Goal: Obtain resource: Download file/media

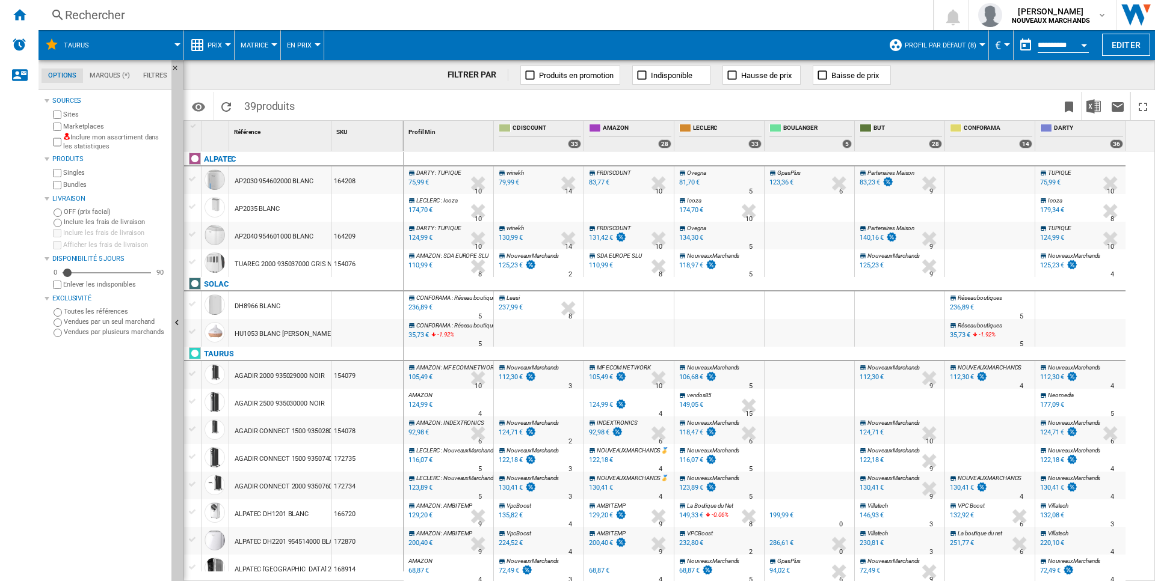
click at [509, 183] on div "79,99 €" at bounding box center [508, 183] width 20 height 8
click at [420, 183] on div "75,99 €" at bounding box center [417, 183] width 22 height 12
click at [420, 238] on div "124,99 €" at bounding box center [419, 238] width 26 height 12
click at [419, 265] on div "110,99 €" at bounding box center [419, 266] width 26 height 12
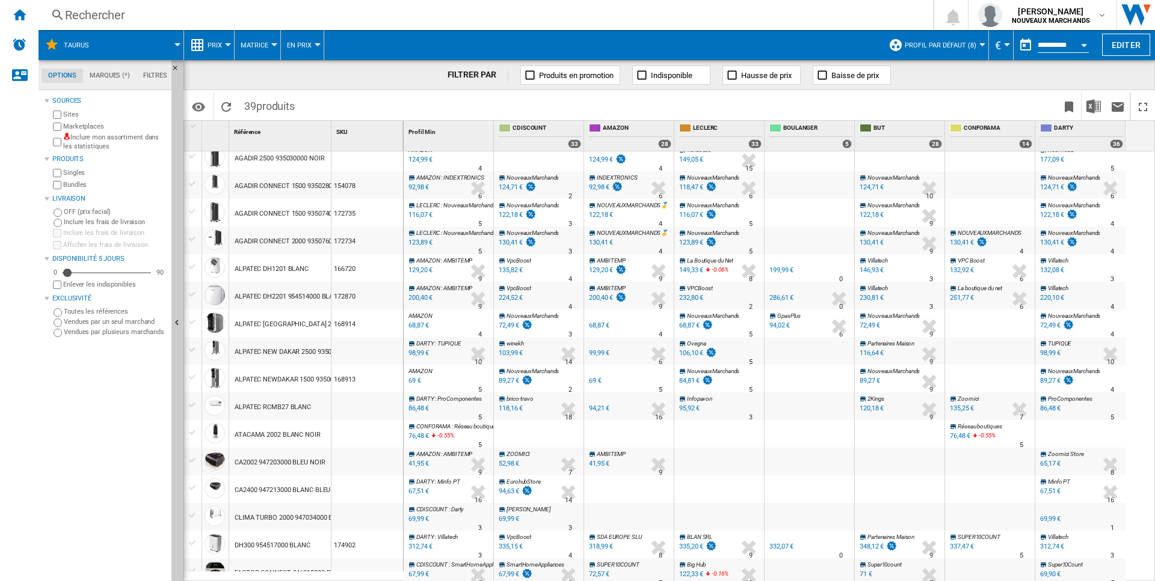
scroll to position [184, 0]
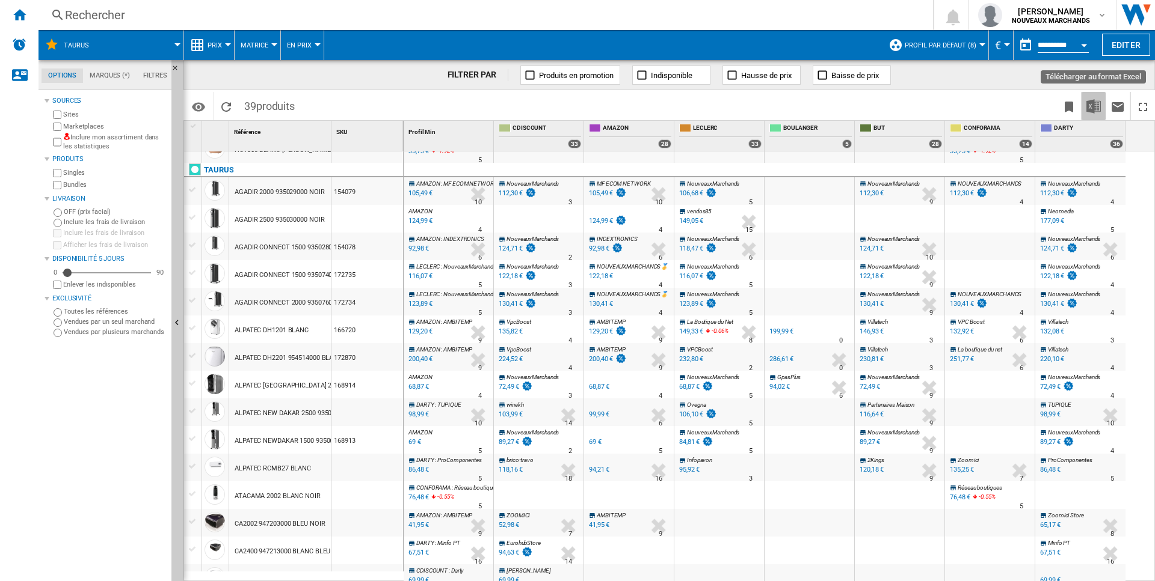
click at [1093, 109] on img "Télécharger au format Excel" at bounding box center [1093, 106] width 14 height 14
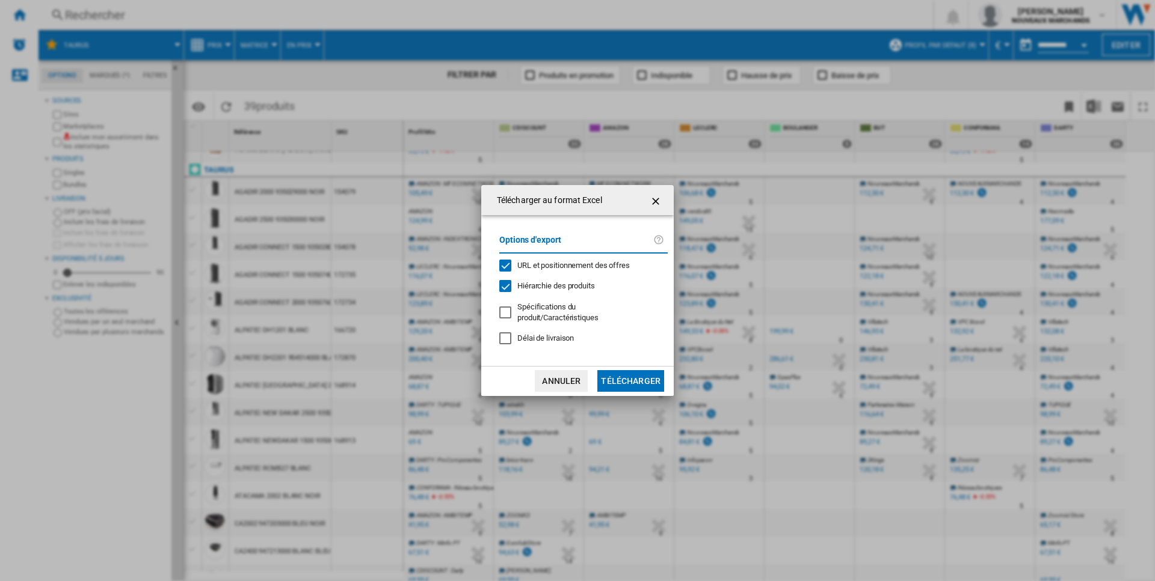
click at [628, 387] on button "Télécharger" at bounding box center [630, 381] width 67 height 22
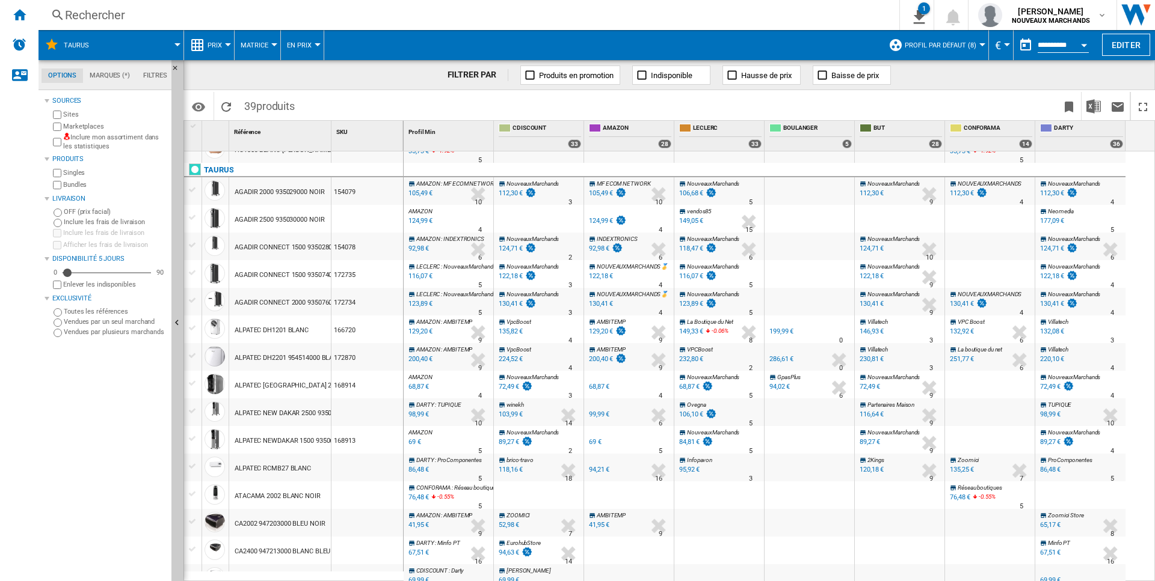
scroll to position [61, 0]
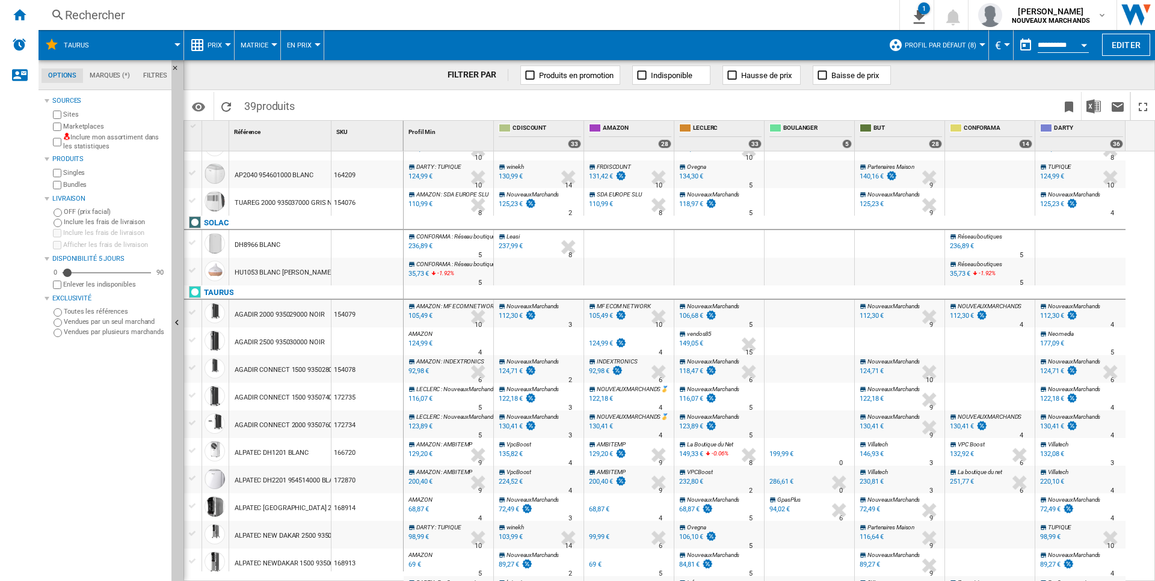
click at [340, 316] on div "154079" at bounding box center [367, 314] width 72 height 28
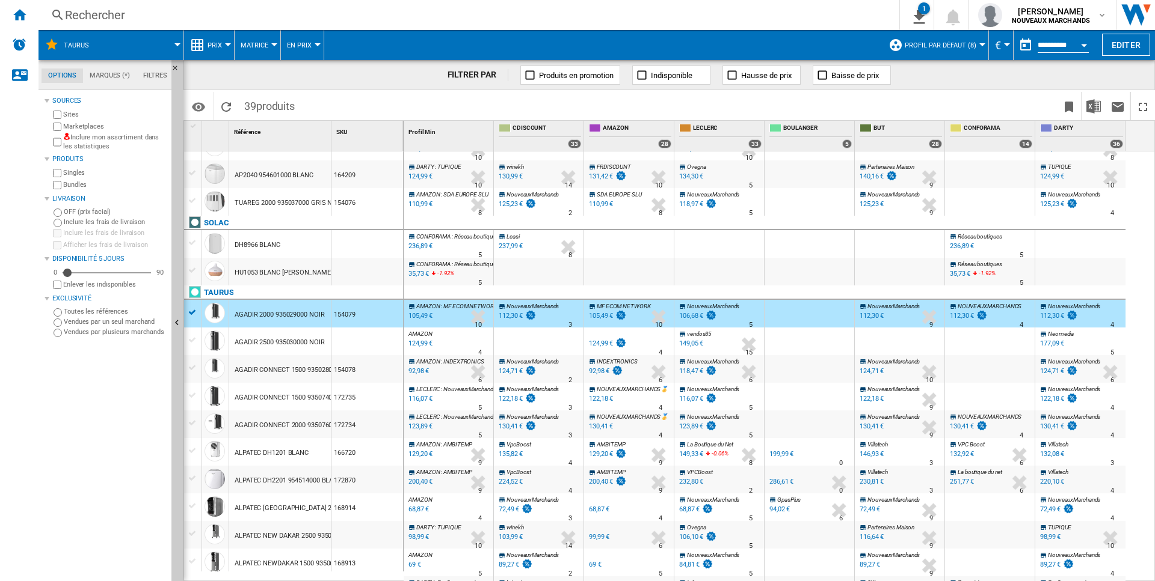
click at [340, 316] on div "154079" at bounding box center [367, 314] width 72 height 28
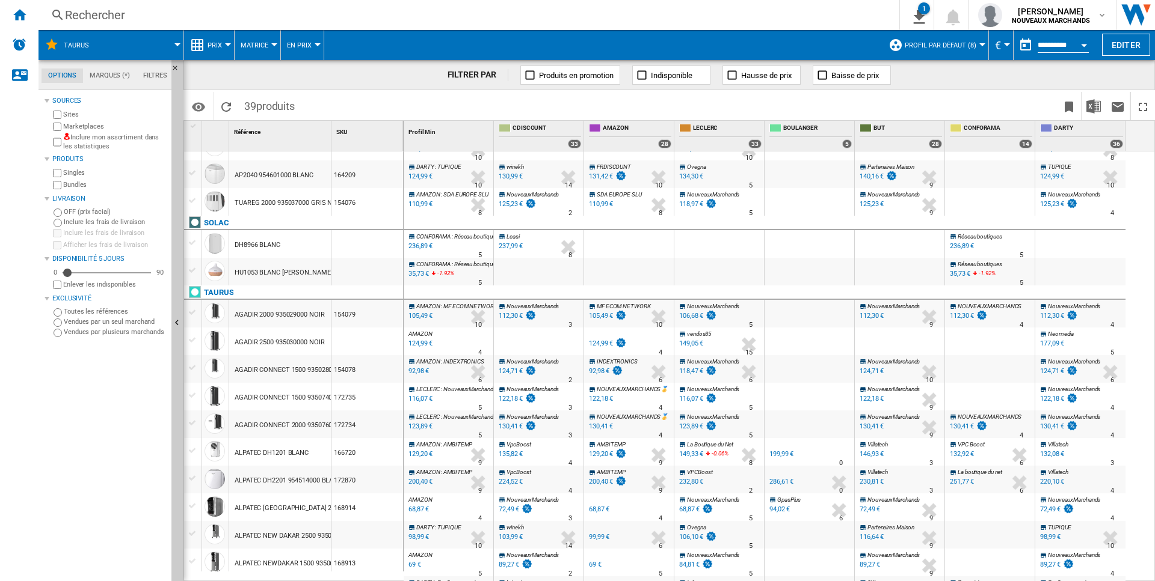
click at [340, 316] on div "154079" at bounding box center [367, 314] width 72 height 28
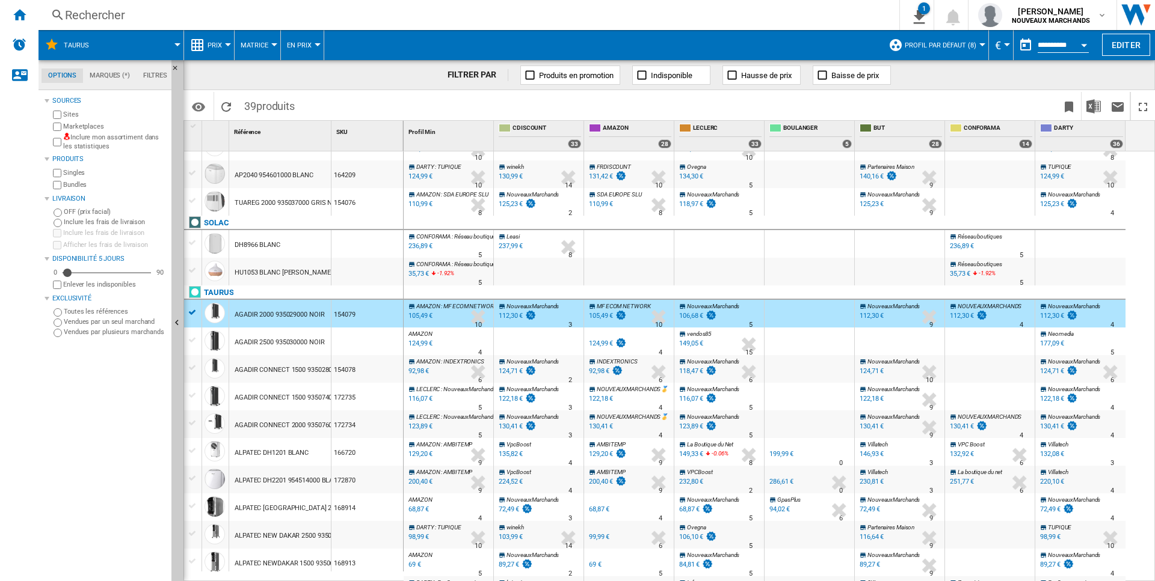
click at [269, 375] on div "AGADIR CONNECT 1500 935028000 NOIR" at bounding box center [296, 371] width 122 height 28
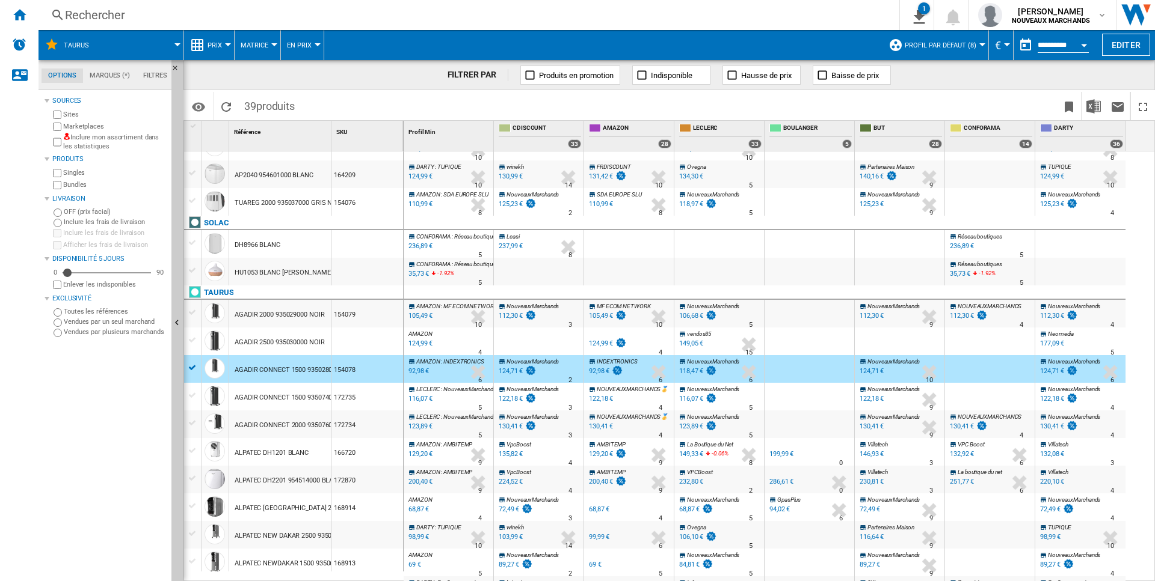
click at [429, 400] on div "116,07 €" at bounding box center [419, 399] width 26 height 12
click at [417, 372] on div "92,98 €" at bounding box center [417, 372] width 22 height 12
click at [191, 370] on div at bounding box center [192, 368] width 13 height 11
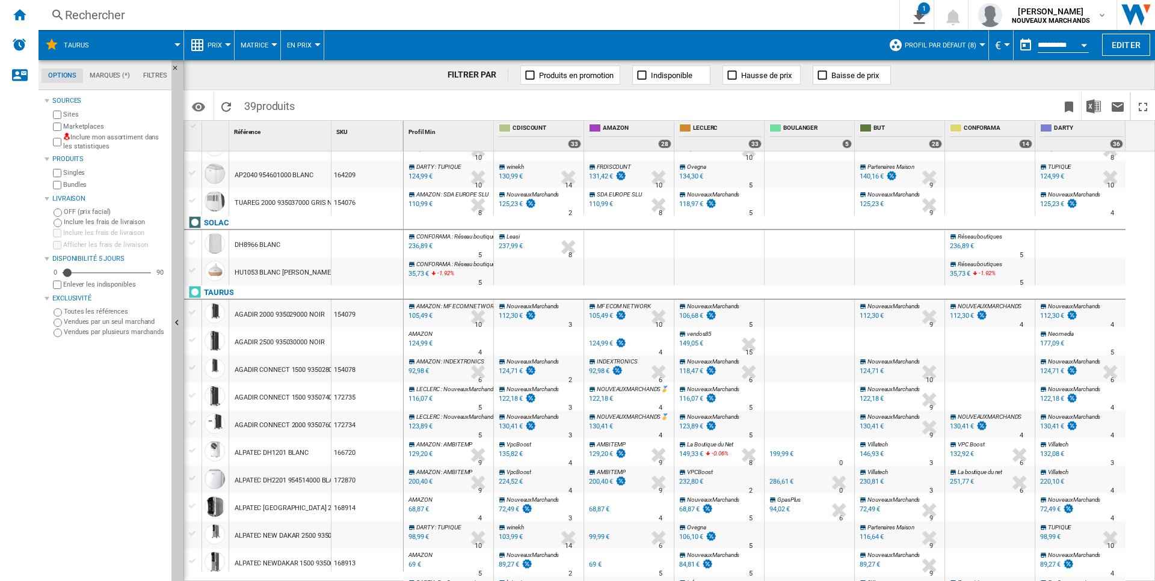
click at [191, 370] on div at bounding box center [192, 368] width 13 height 11
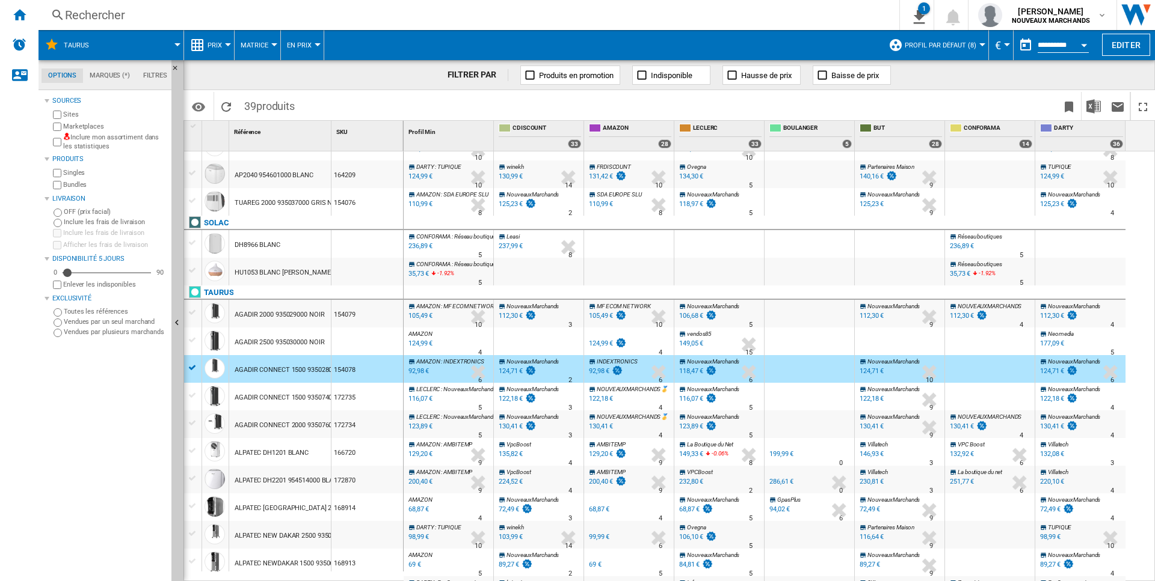
click at [415, 372] on div "92,98 €" at bounding box center [417, 372] width 22 height 12
click at [286, 406] on div "AGADIR CONNECT 1500 935074000 NOIR" at bounding box center [296, 398] width 122 height 28
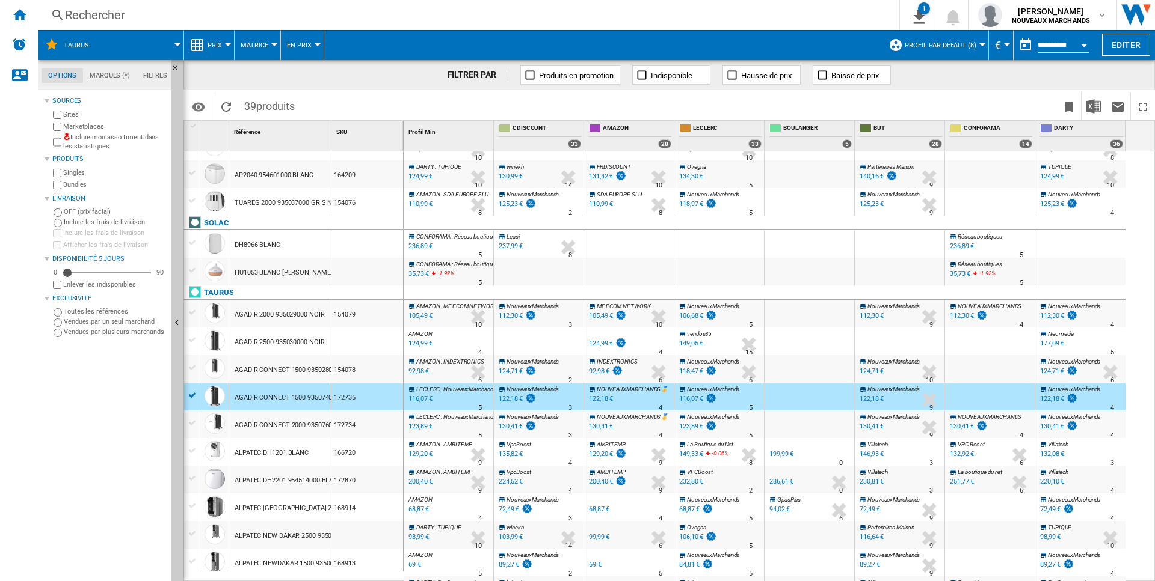
click at [428, 399] on div "116,07 €" at bounding box center [419, 399] width 26 height 12
click at [312, 417] on div "AGADIR CONNECT 2000 935076000 NOIR" at bounding box center [296, 426] width 122 height 28
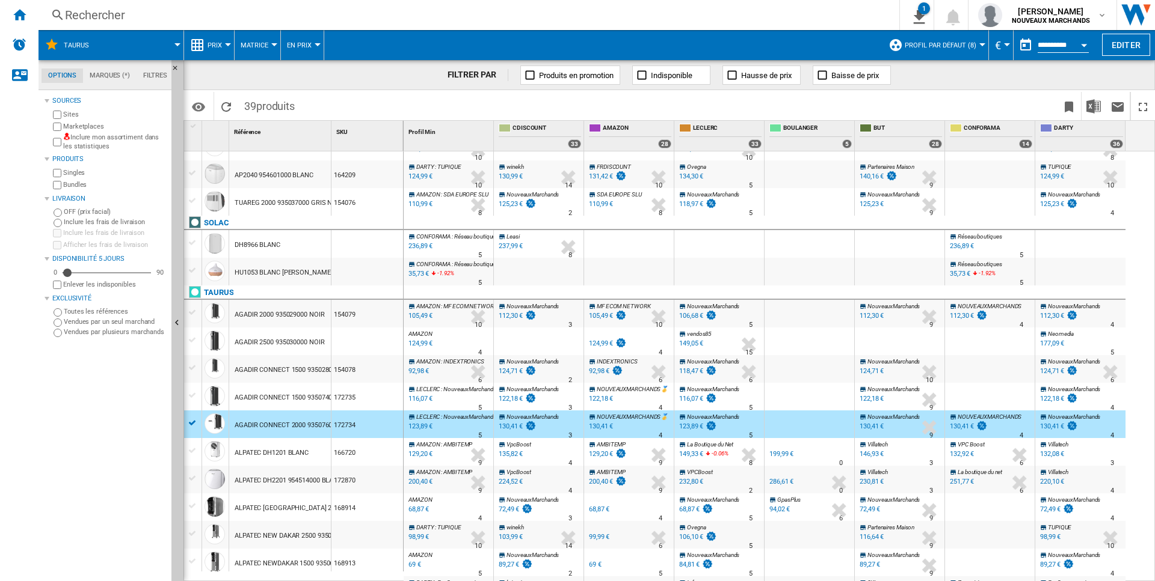
click at [694, 429] on div "123,89 €" at bounding box center [691, 427] width 24 height 8
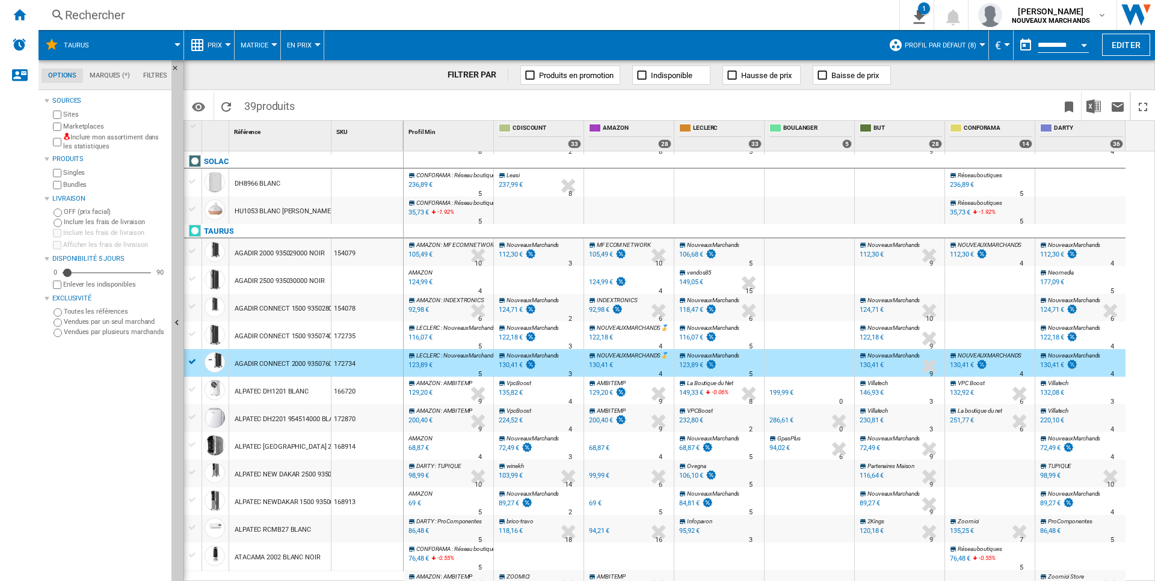
click at [262, 393] on div "ALPATEC DH1201 BLANC" at bounding box center [272, 392] width 74 height 28
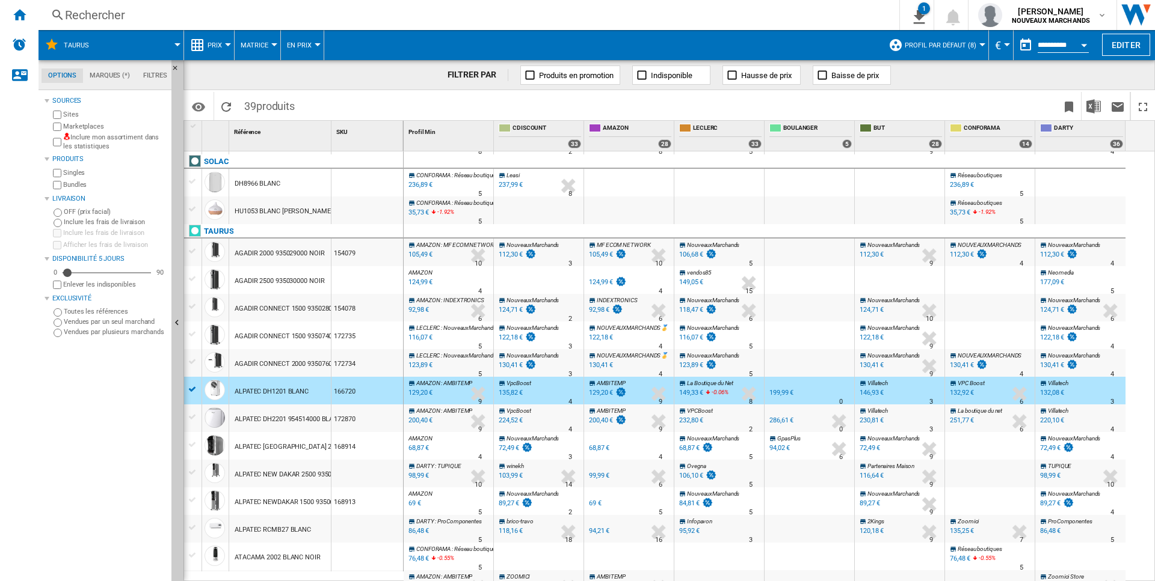
click at [274, 421] on div "ALPATEC DH2201 954514000 BLANC GRIS" at bounding box center [297, 420] width 124 height 28
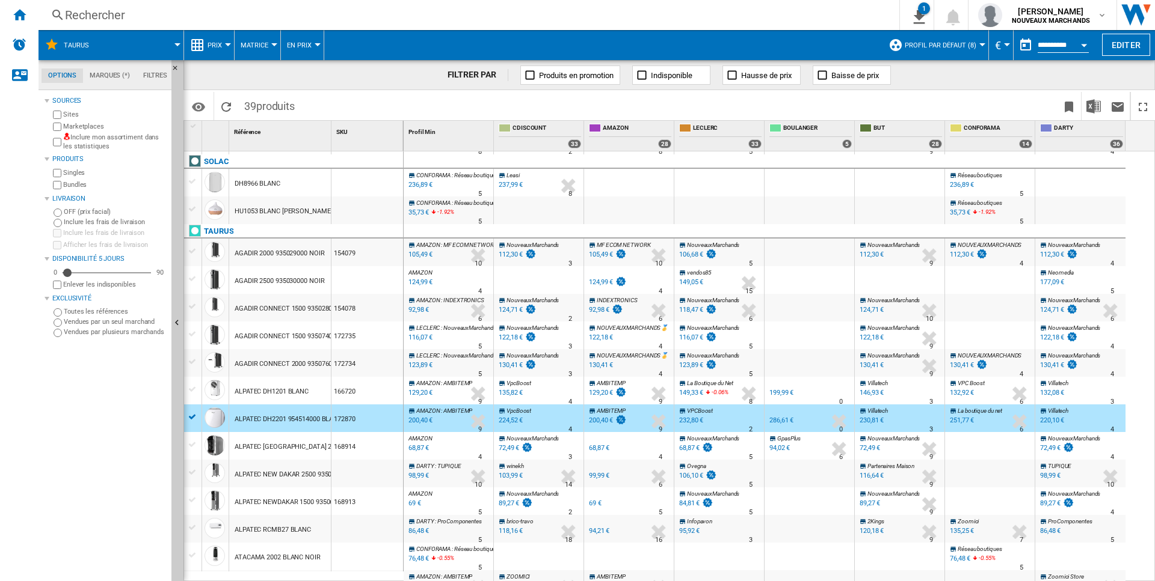
click at [414, 423] on div "200,40 €" at bounding box center [419, 421] width 26 height 12
click at [416, 393] on div "129,20 €" at bounding box center [419, 393] width 26 height 12
click at [311, 446] on div "ALPATEC [GEOGRAPHIC_DATA] 2000 935067000 GRIS NOIR" at bounding box center [322, 448] width 175 height 28
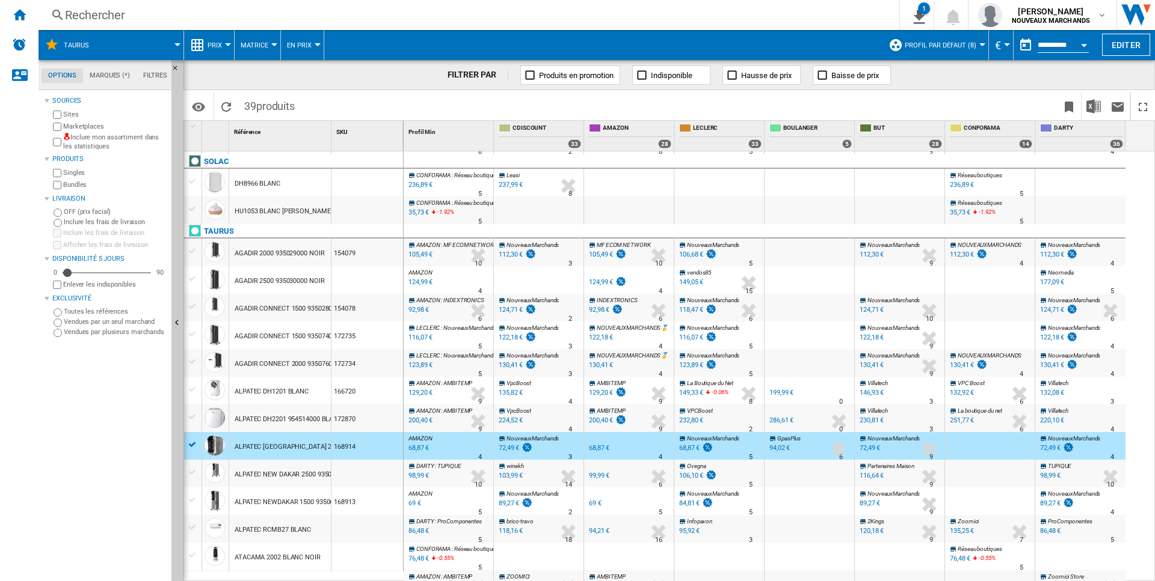
click at [418, 449] on div "68,87 €" at bounding box center [417, 449] width 22 height 12
click at [685, 444] on div "68,87 €" at bounding box center [695, 449] width 36 height 12
click at [422, 476] on div "98,99 €" at bounding box center [417, 476] width 22 height 12
click at [289, 473] on div "ALPATEC NEW DAKAR 2500 935068000 GRIS NOIR" at bounding box center [309, 475] width 149 height 28
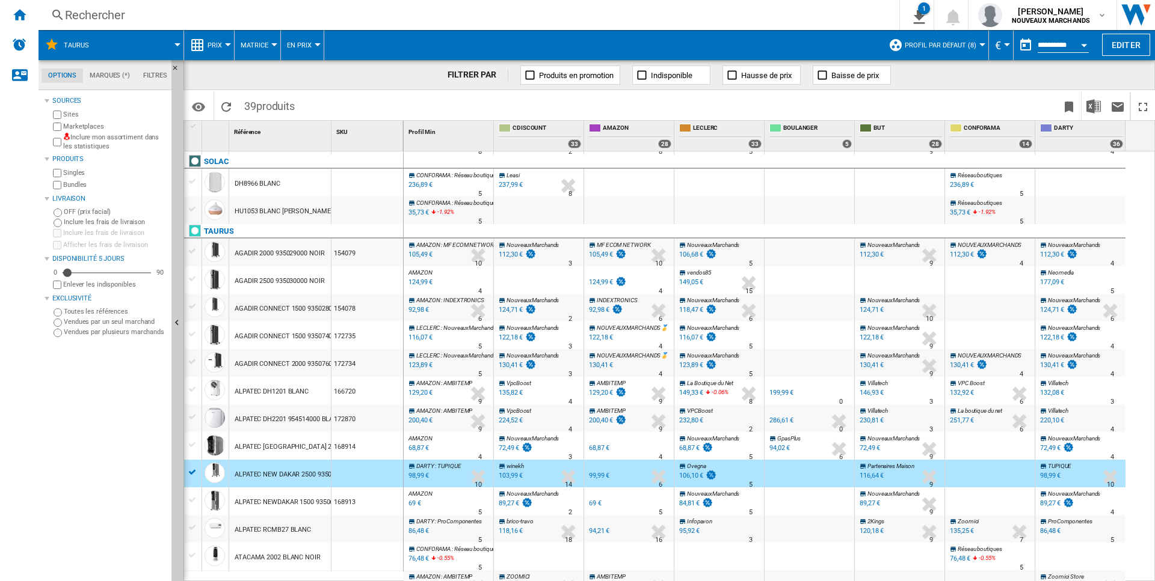
scroll to position [184, 0]
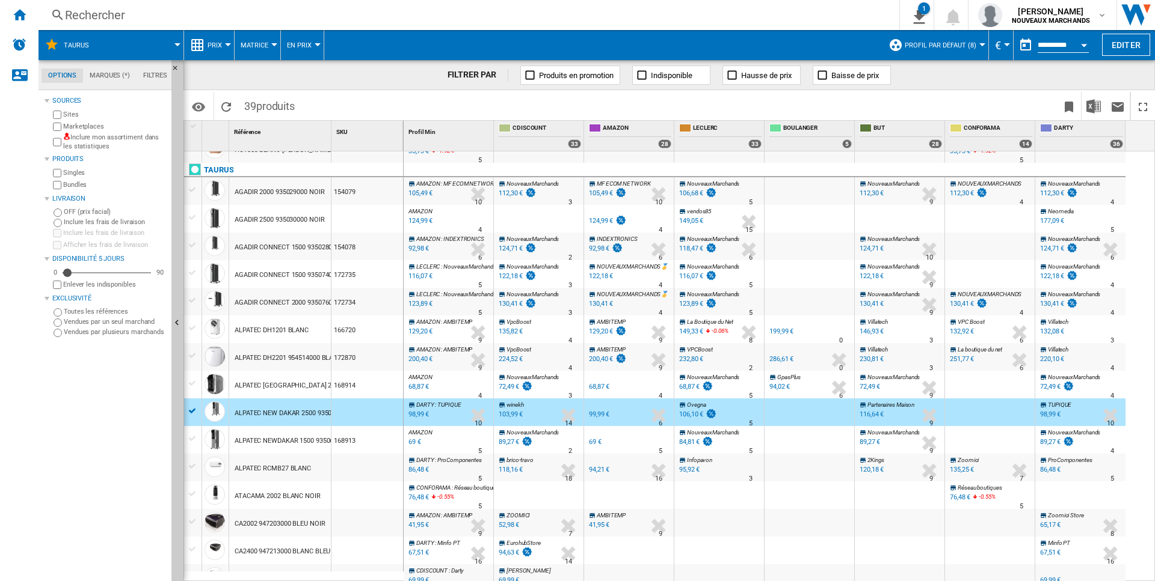
click at [291, 444] on div "ALPATEC NEWDAKAR 1500 935066000 GRIS NOIR" at bounding box center [308, 442] width 147 height 28
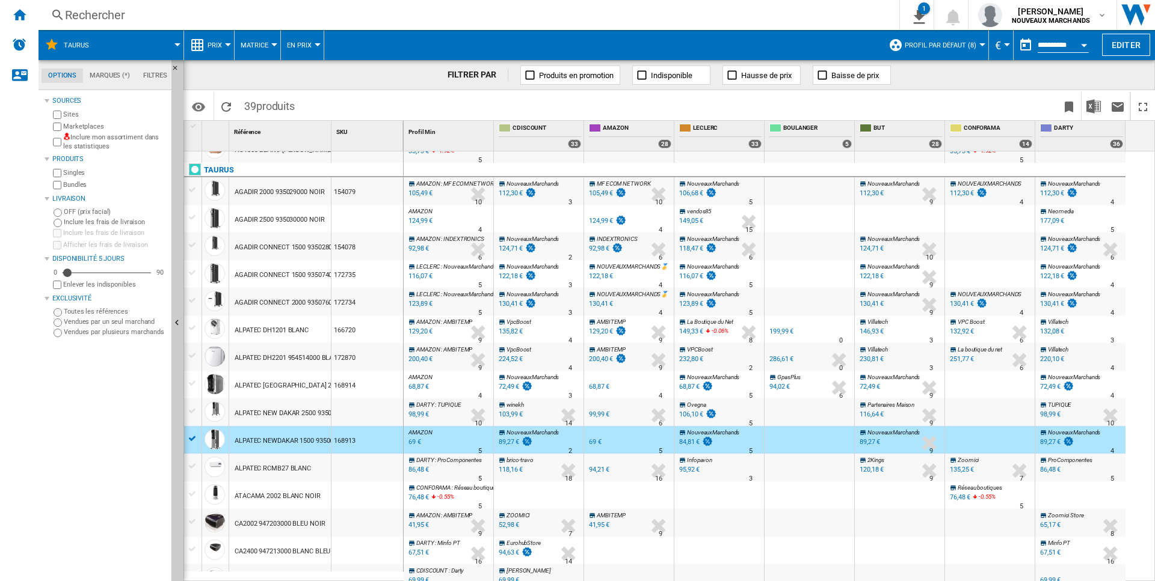
click at [416, 440] on div "69 €" at bounding box center [413, 443] width 14 height 12
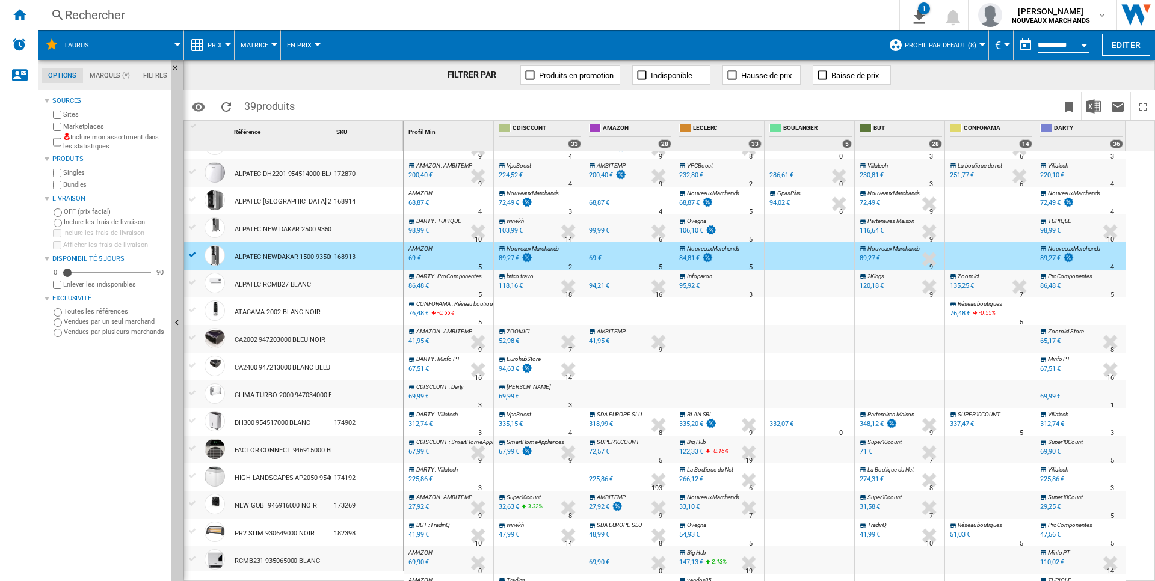
scroll to position [491, 0]
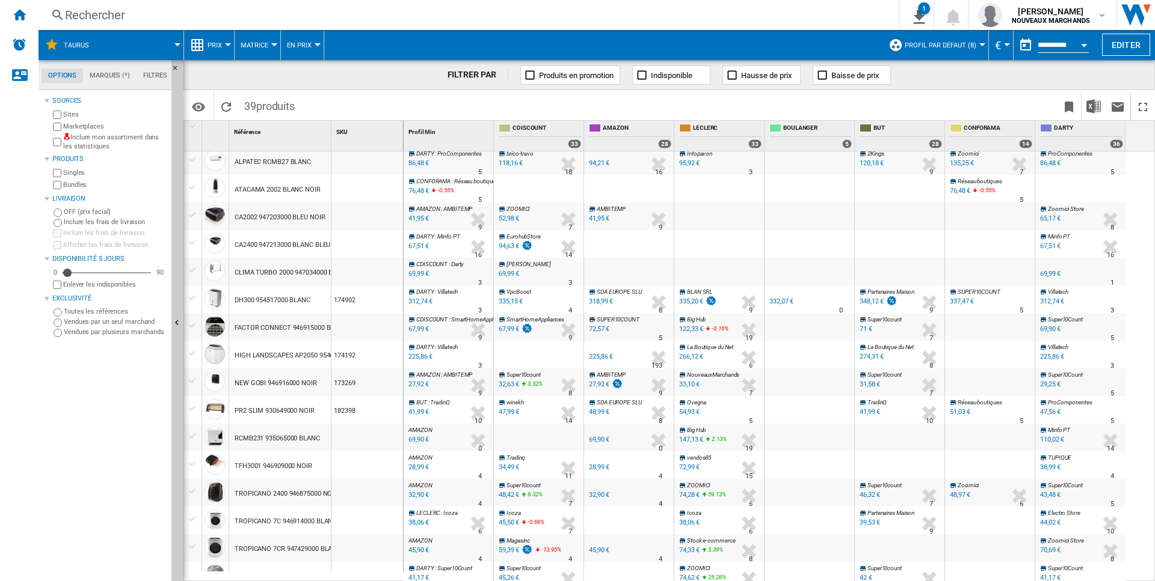
click at [425, 161] on div "86,48 €" at bounding box center [417, 164] width 22 height 12
click at [423, 218] on div "41,95 €" at bounding box center [417, 219] width 22 height 12
click at [414, 248] on div "67,51 €" at bounding box center [417, 247] width 22 height 12
click at [355, 280] on div at bounding box center [367, 272] width 72 height 28
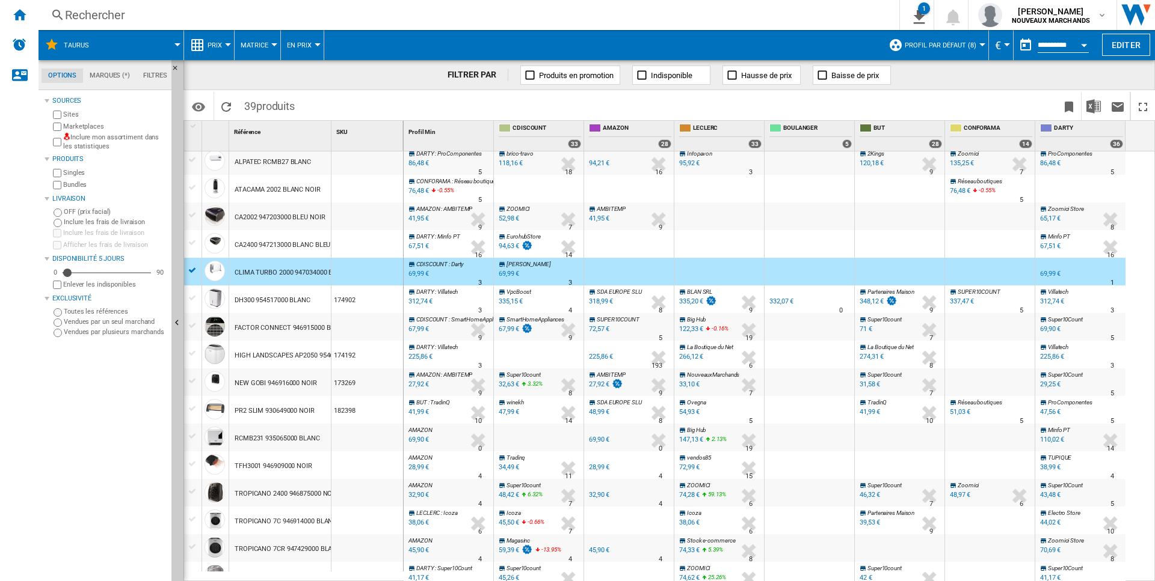
click at [425, 272] on div "69,99 €" at bounding box center [417, 274] width 22 height 12
click at [283, 304] on div "DH300 954517000 BLANC" at bounding box center [273, 301] width 76 height 28
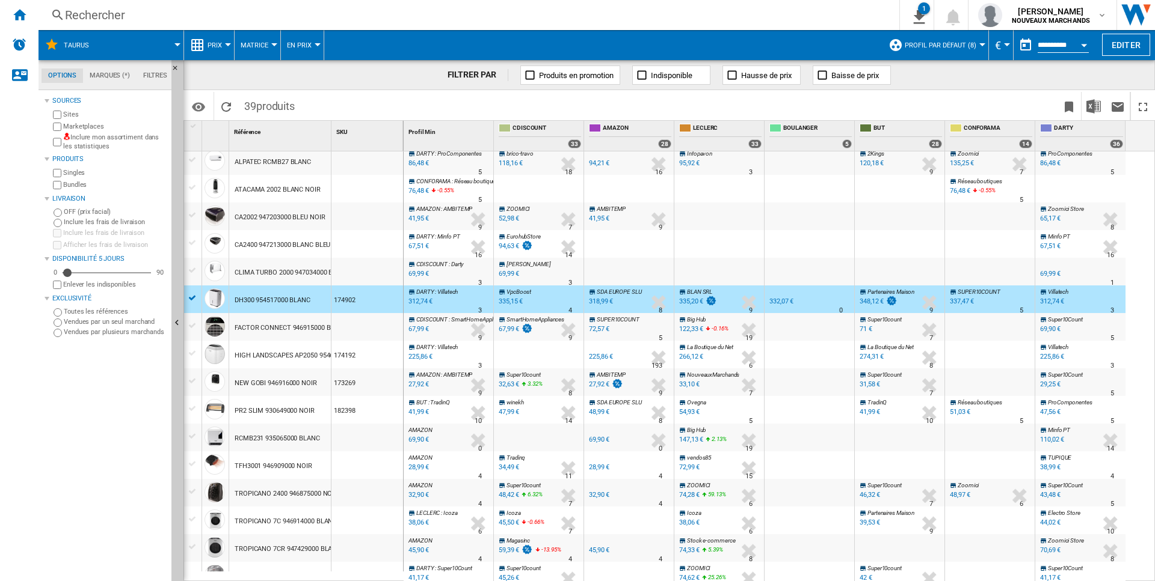
click at [351, 302] on div "174902" at bounding box center [367, 300] width 72 height 28
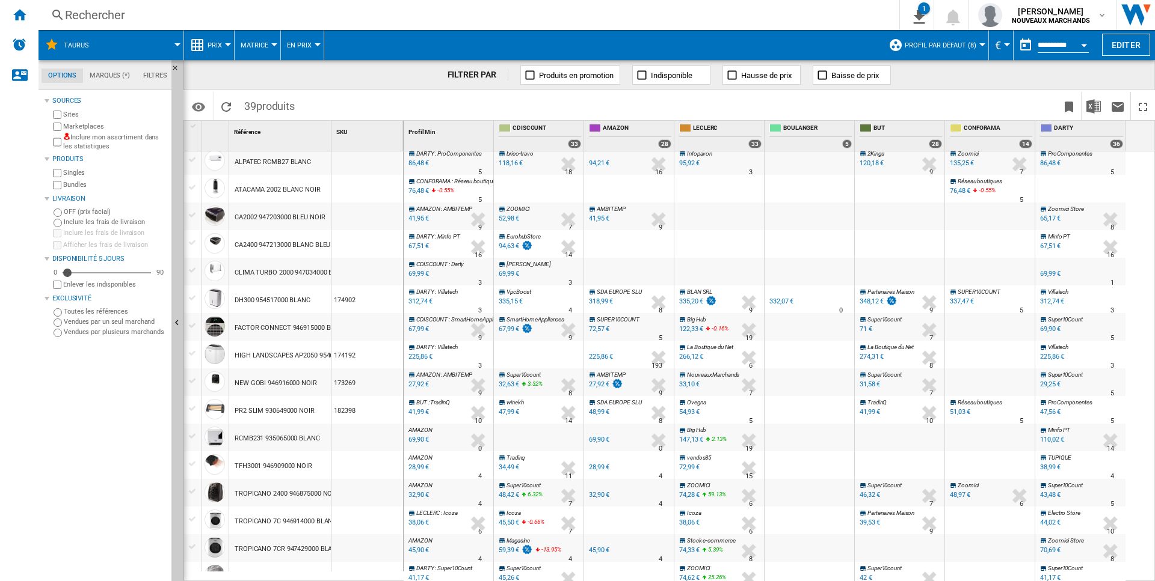
click at [360, 295] on div "174902" at bounding box center [367, 300] width 72 height 28
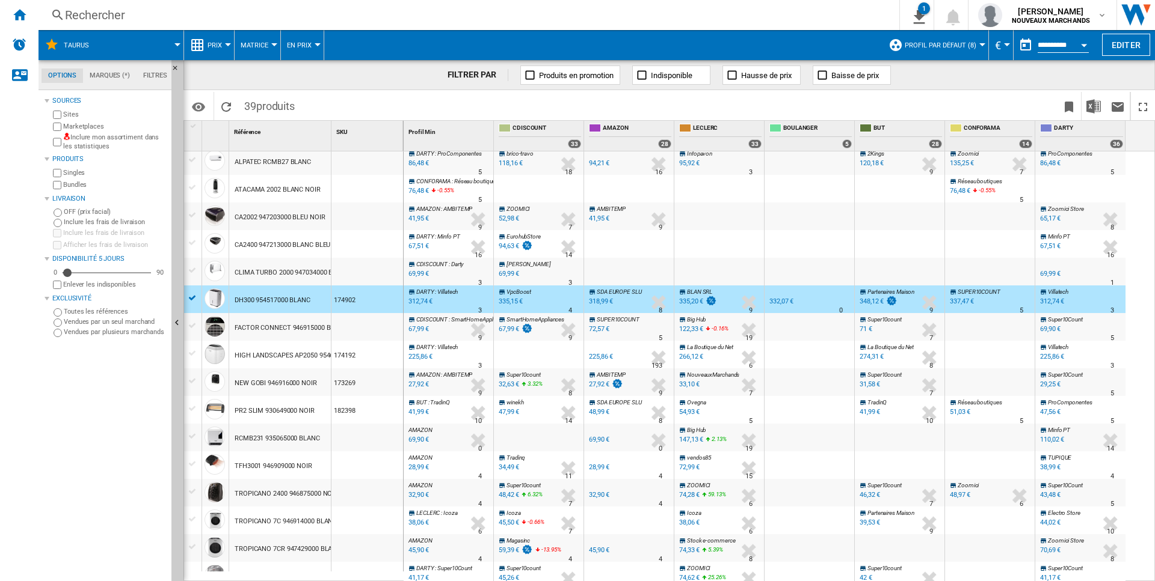
click at [346, 300] on div "174902" at bounding box center [367, 300] width 72 height 28
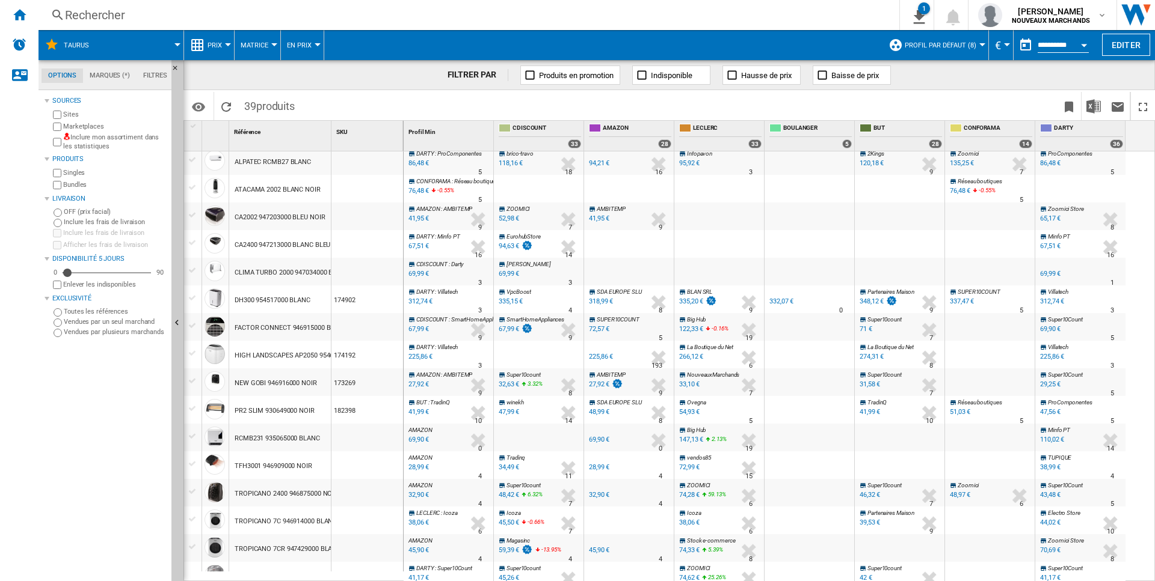
click at [346, 300] on div "174902" at bounding box center [367, 300] width 72 height 28
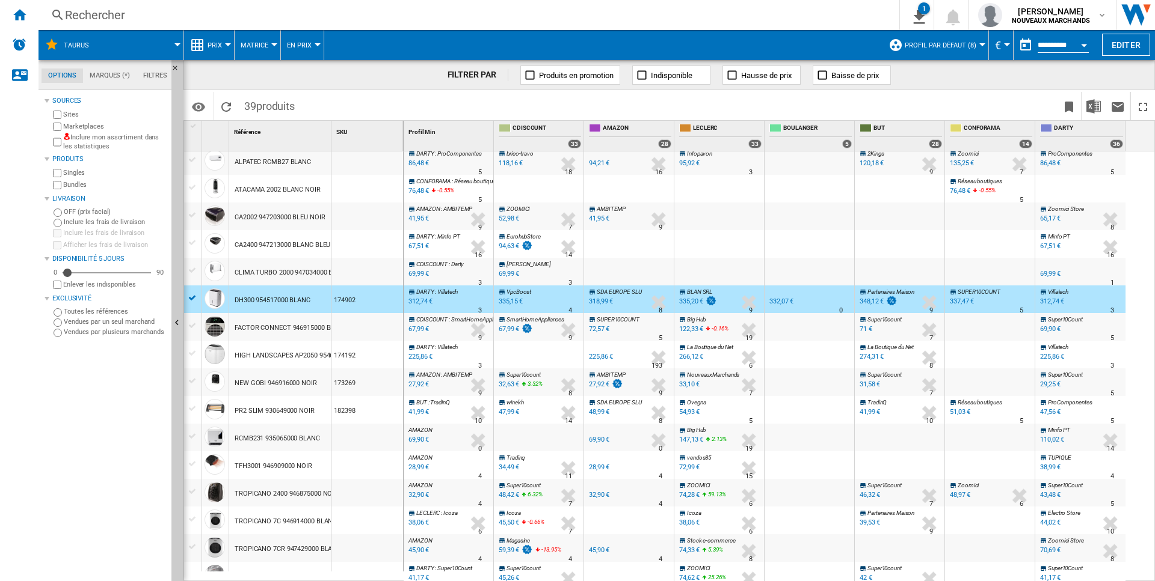
click at [422, 303] on div "312,74 €" at bounding box center [419, 302] width 26 height 12
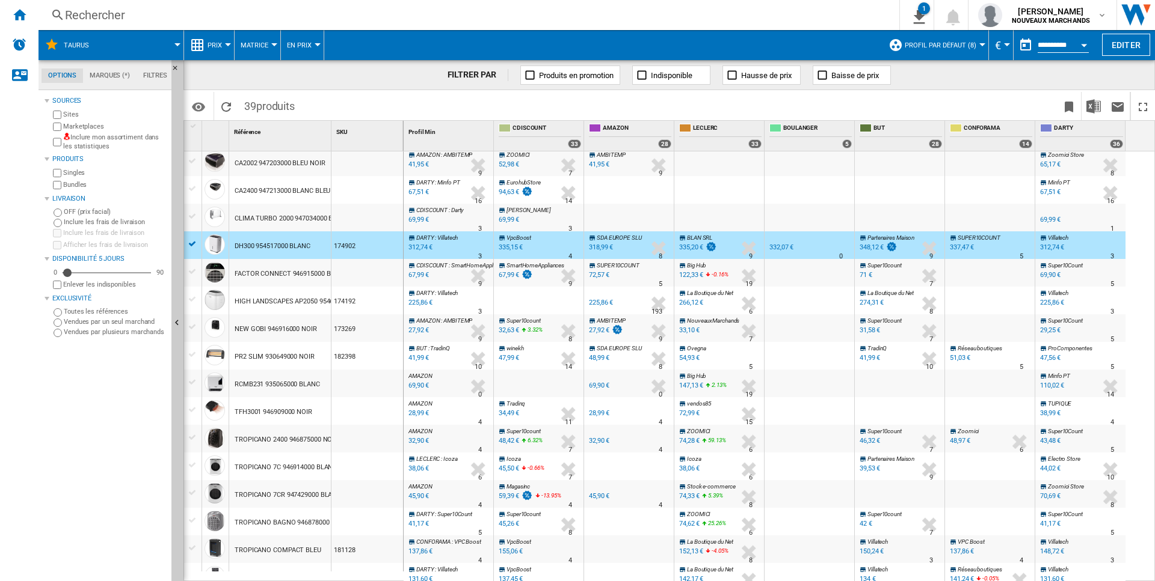
click at [301, 272] on div "FACTOR CONNECT 946915000 BLANC NOIR" at bounding box center [300, 274] width 130 height 28
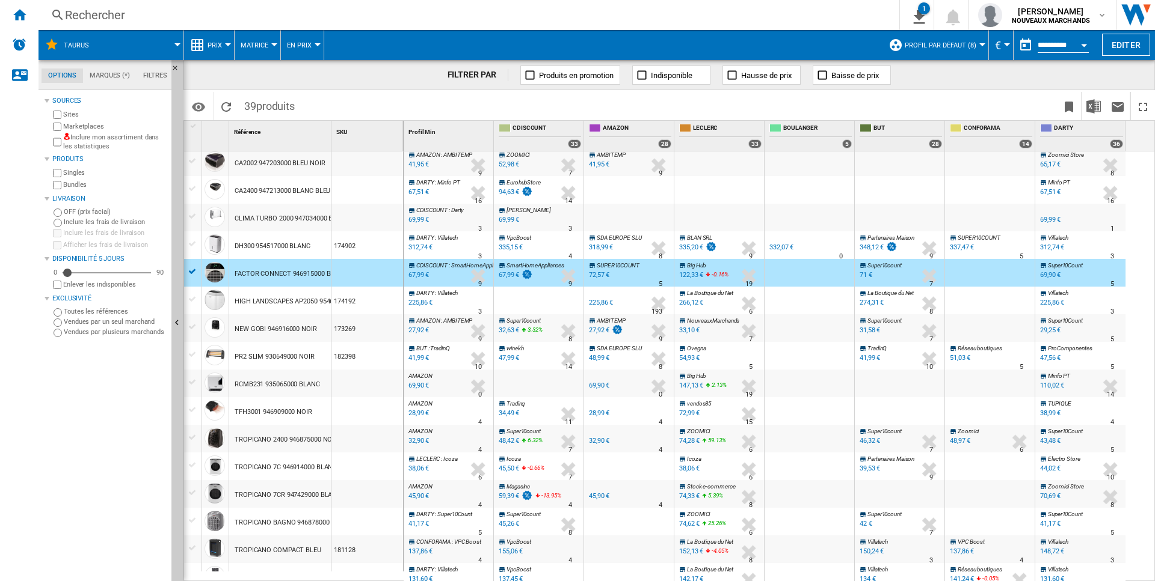
click at [252, 304] on div "HIGH LANDSCAPES AP2050 954603000 BLANC" at bounding box center [304, 302] width 139 height 28
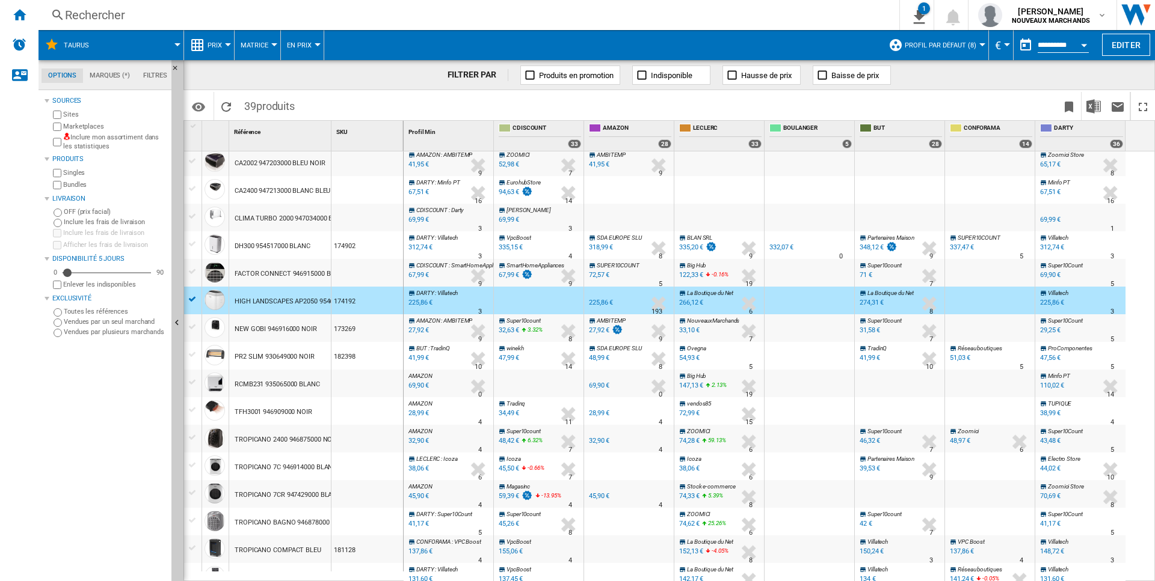
click at [277, 326] on div "NEW GOBI 946916000 NOIR" at bounding box center [276, 330] width 82 height 28
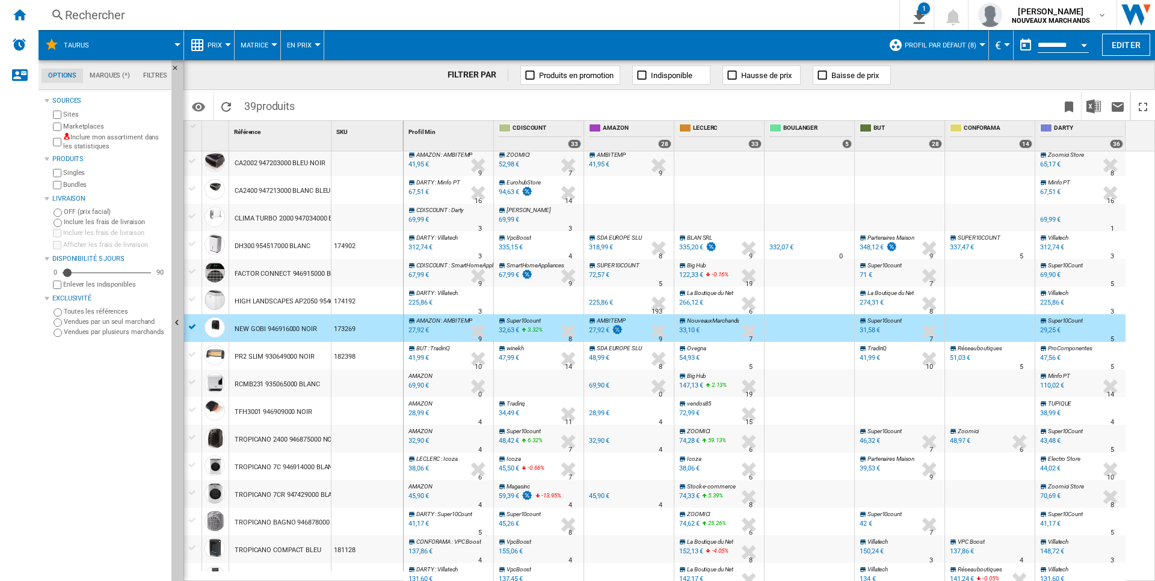
click at [420, 332] on div "27,92 €" at bounding box center [417, 331] width 22 height 12
click at [597, 328] on div "27,92 €" at bounding box center [599, 331] width 20 height 8
click at [417, 359] on div "41,99 €" at bounding box center [417, 358] width 22 height 12
click at [257, 358] on div "PR2 SLIM 930649000 NOIR" at bounding box center [275, 357] width 80 height 28
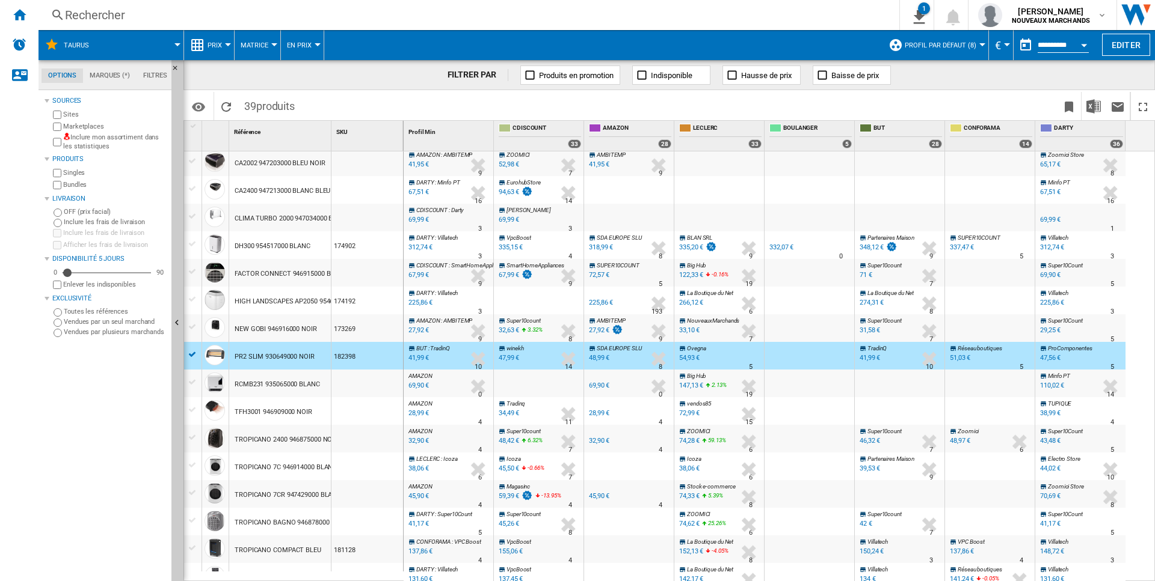
click at [509, 354] on div "47,99 €" at bounding box center [508, 358] width 22 height 12
click at [599, 358] on div "48,99 €" at bounding box center [599, 358] width 20 height 8
click at [271, 387] on div "RCMB231 935065000 BLANC" at bounding box center [277, 385] width 85 height 28
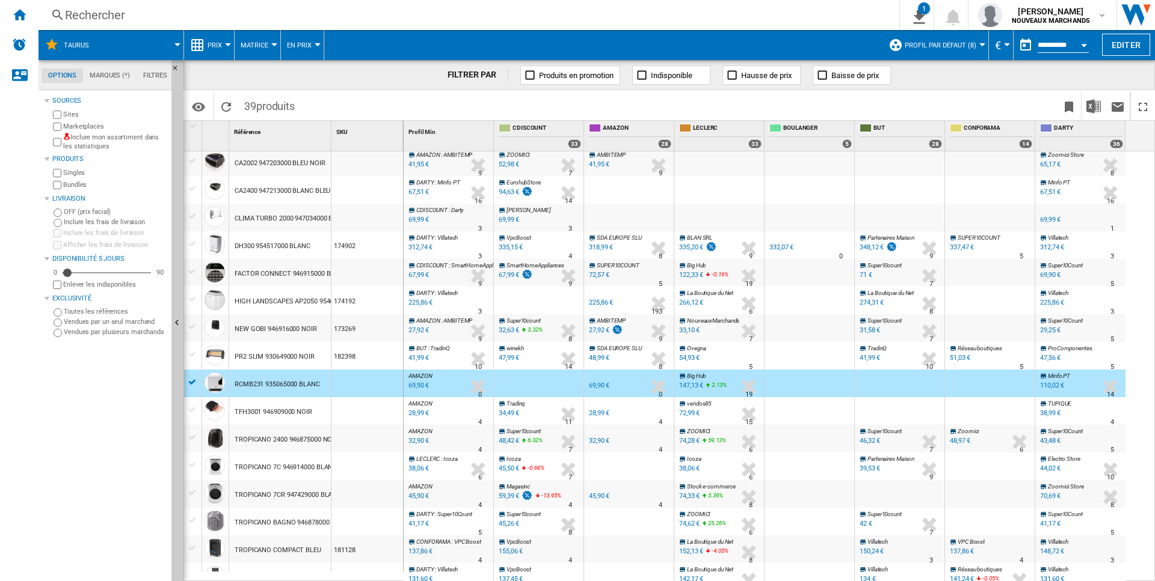
click at [420, 412] on div "28,99 €" at bounding box center [417, 414] width 22 height 12
click at [266, 444] on div "TROPICANO 2400 946875000 NOIR" at bounding box center [286, 440] width 103 height 28
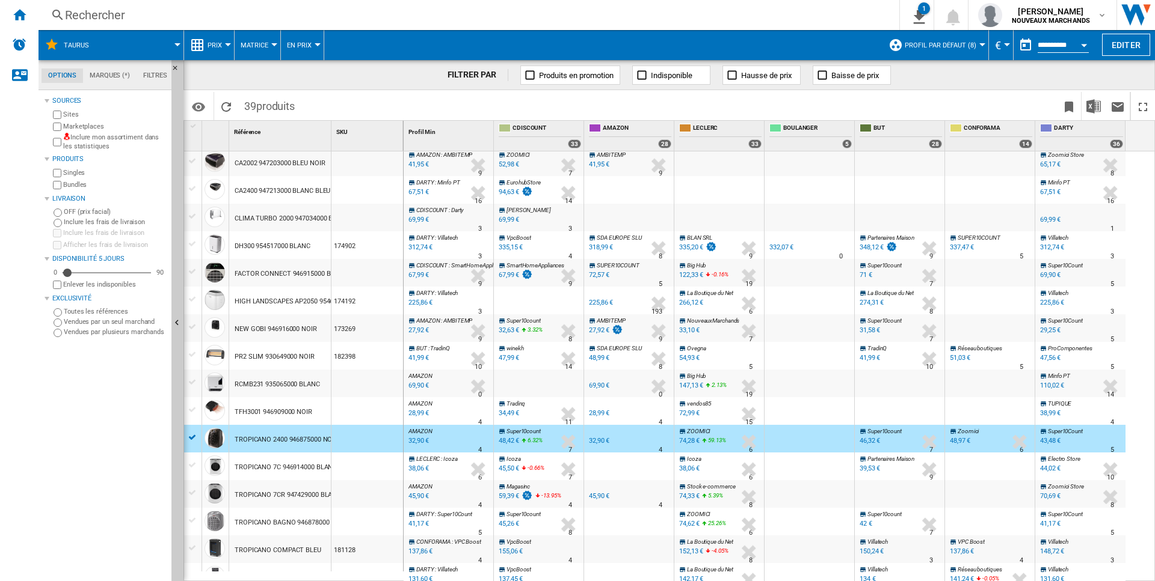
click at [421, 440] on div "32,90 €" at bounding box center [417, 441] width 22 height 12
click at [273, 471] on div "TROPICANO 7C 946914000 BLANC NOIR" at bounding box center [295, 468] width 120 height 28
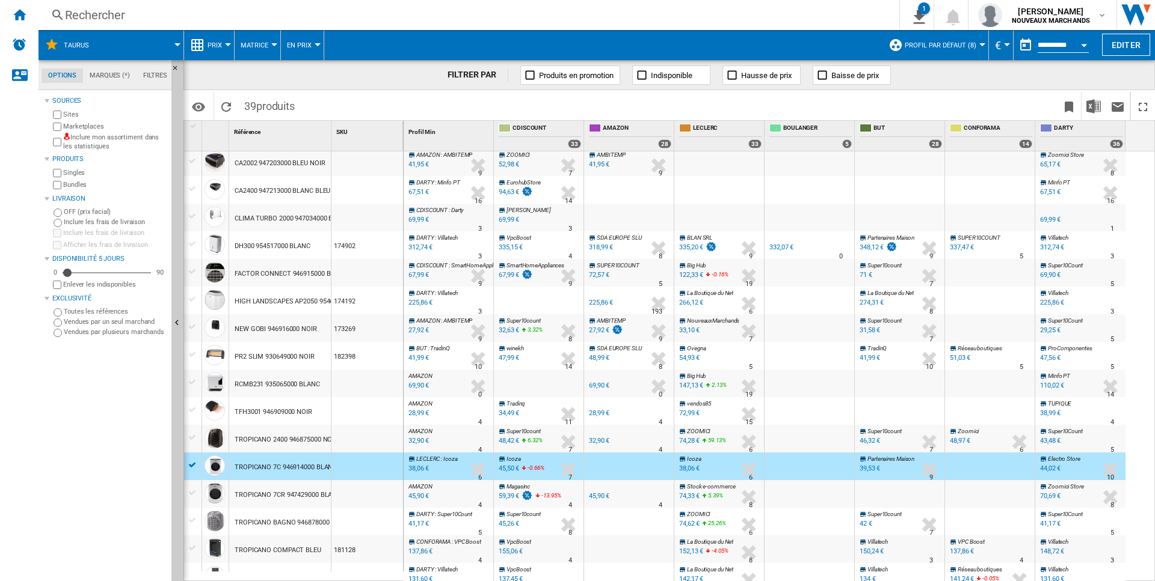
click at [417, 470] on div "38,06 €" at bounding box center [417, 469] width 22 height 12
click at [421, 497] on div "45,90 €" at bounding box center [417, 497] width 22 height 12
click at [287, 526] on div "TROPICANO BAGNO 946878000 GRIS" at bounding box center [290, 523] width 111 height 28
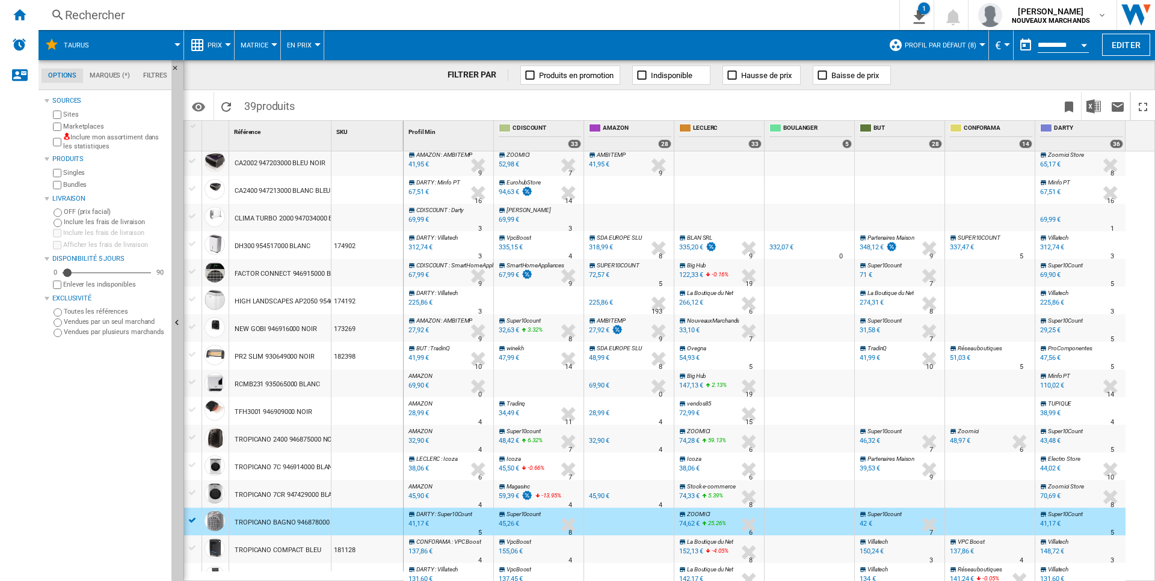
click at [422, 527] on div "41,17 €" at bounding box center [417, 524] width 22 height 12
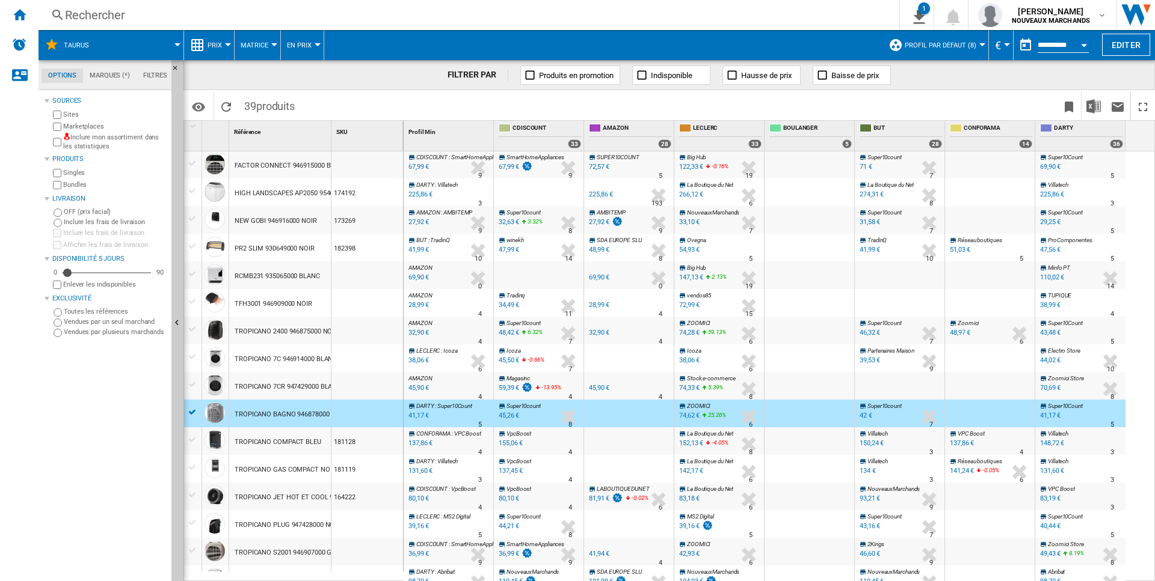
scroll to position [692, 0]
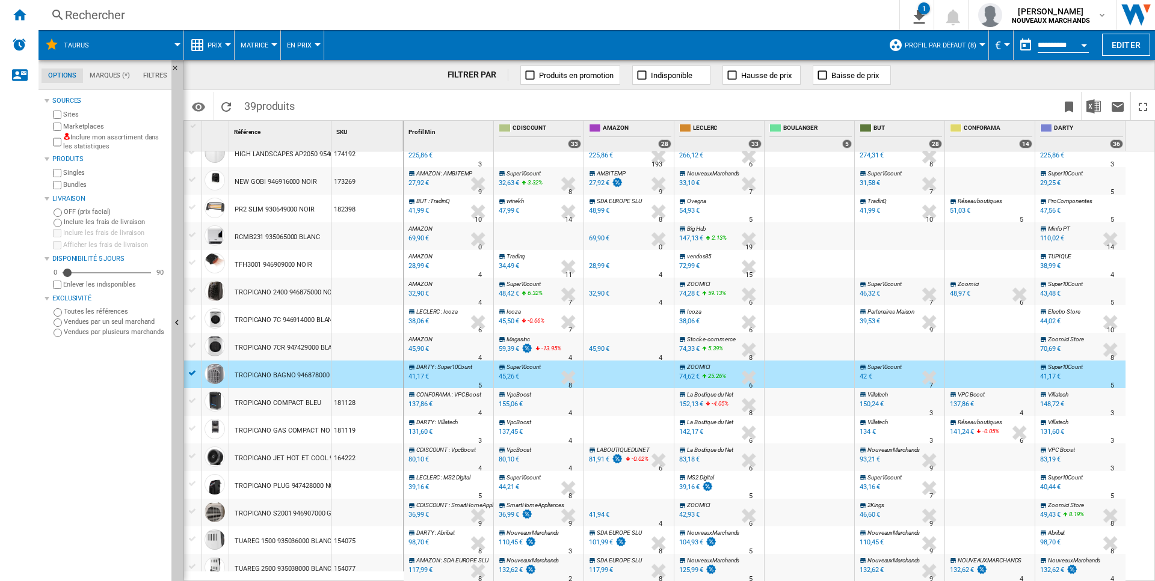
click at [287, 399] on div "TROPICANO COMPACT BLEU" at bounding box center [278, 404] width 87 height 28
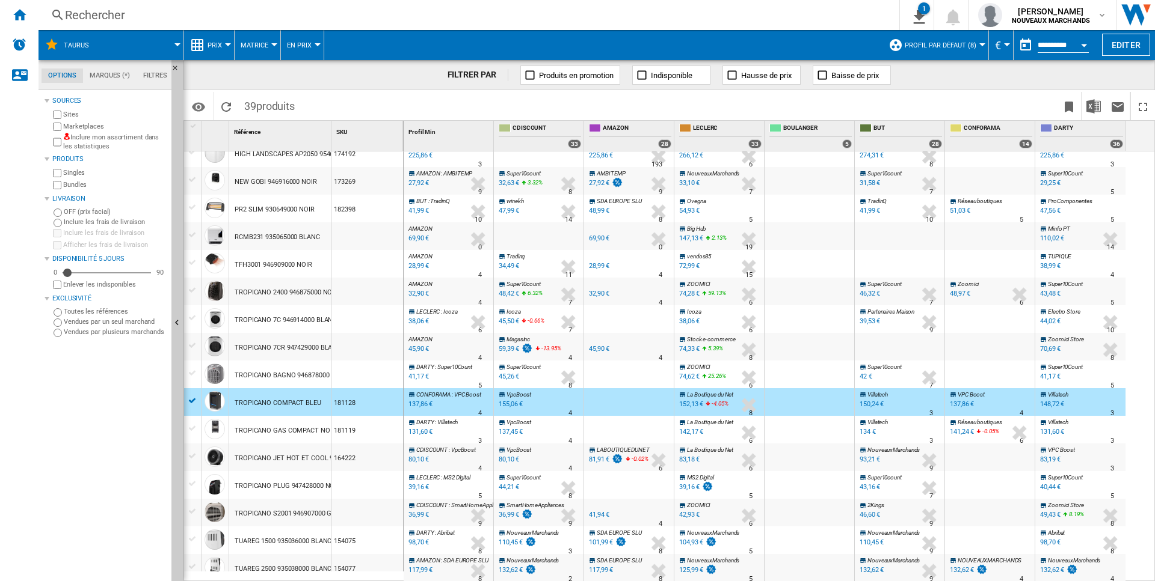
click at [416, 405] on div "137,86 €" at bounding box center [419, 405] width 26 height 12
click at [247, 460] on div "TROPICANO JET HOT ET COOL 946911000 GRIS" at bounding box center [307, 457] width 144 height 28
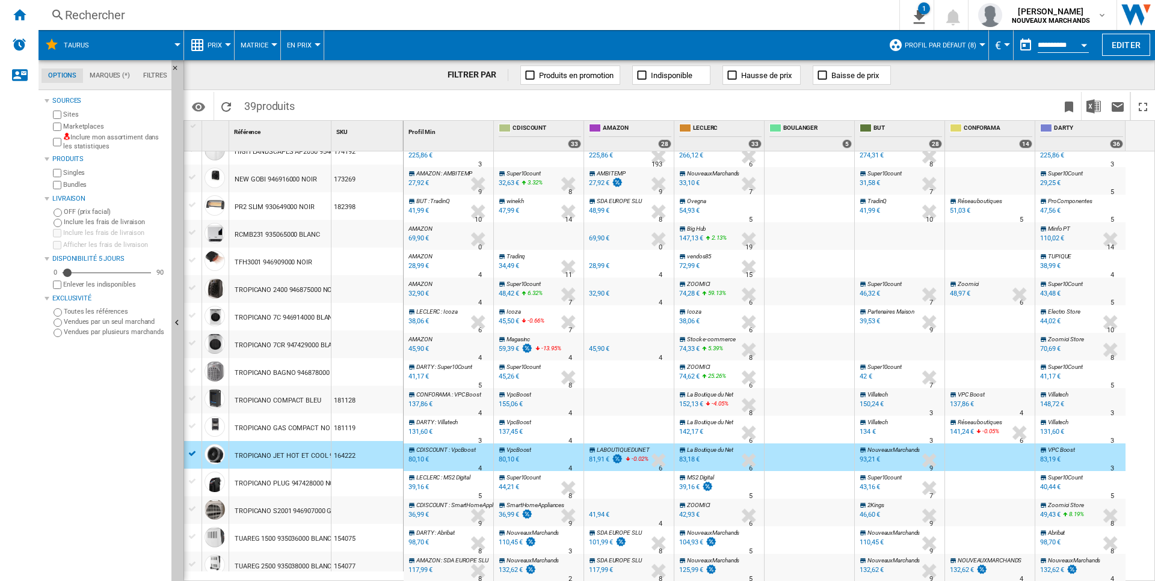
click at [308, 485] on div "TROPICANO PLUG 947428000 NOIR" at bounding box center [288, 484] width 106 height 28
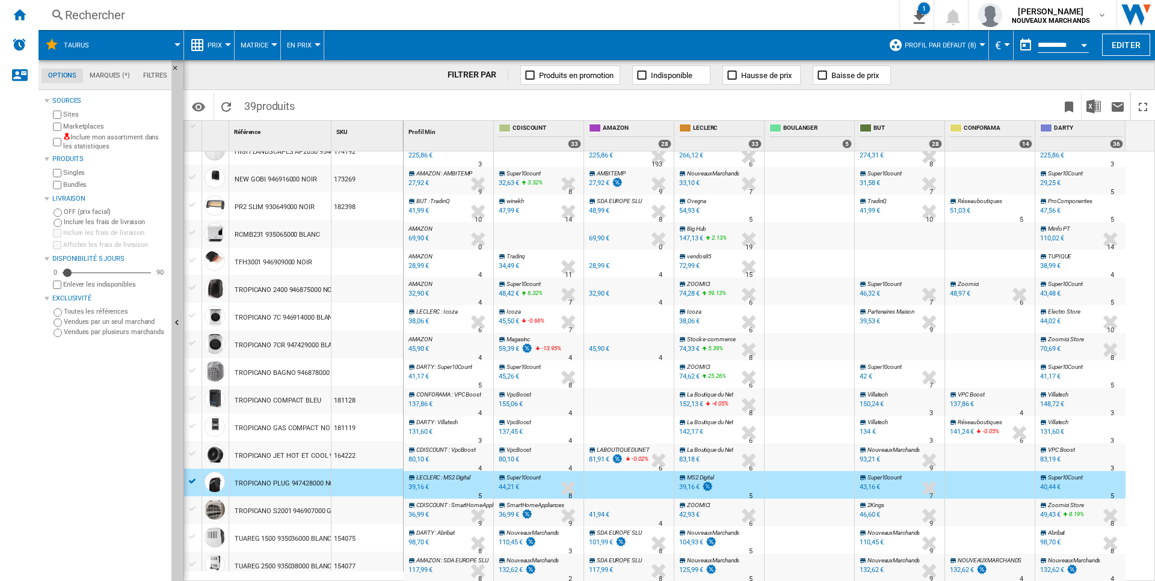
click at [426, 486] on div "39,16 €" at bounding box center [417, 488] width 22 height 12
click at [266, 517] on div "TROPICANO S2001 946907000 GRIS" at bounding box center [288, 512] width 107 height 28
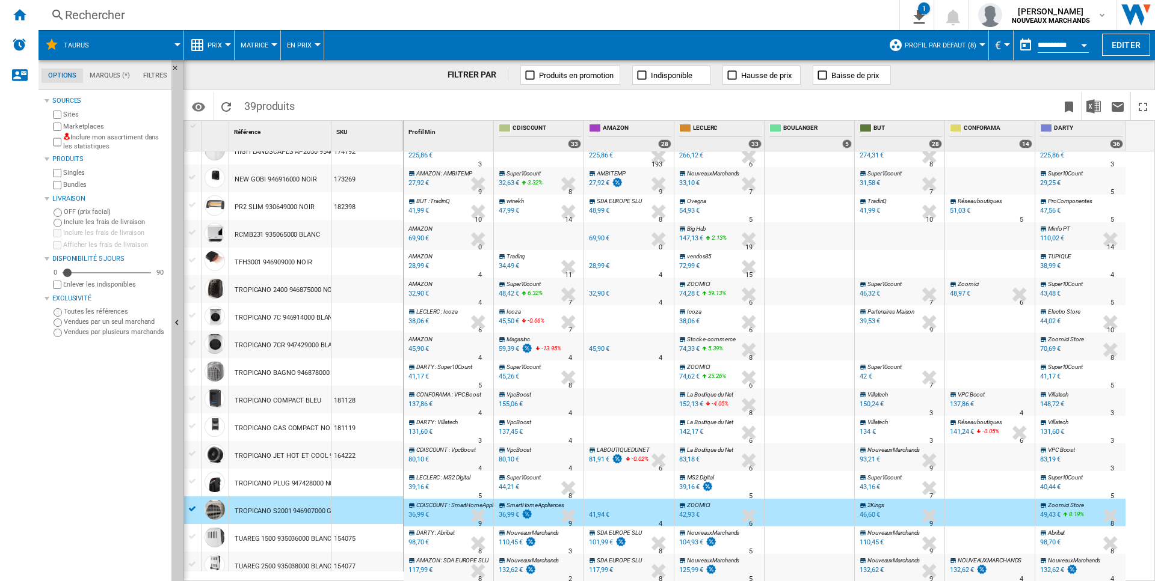
click at [435, 533] on span ": Abribat" at bounding box center [444, 533] width 19 height 7
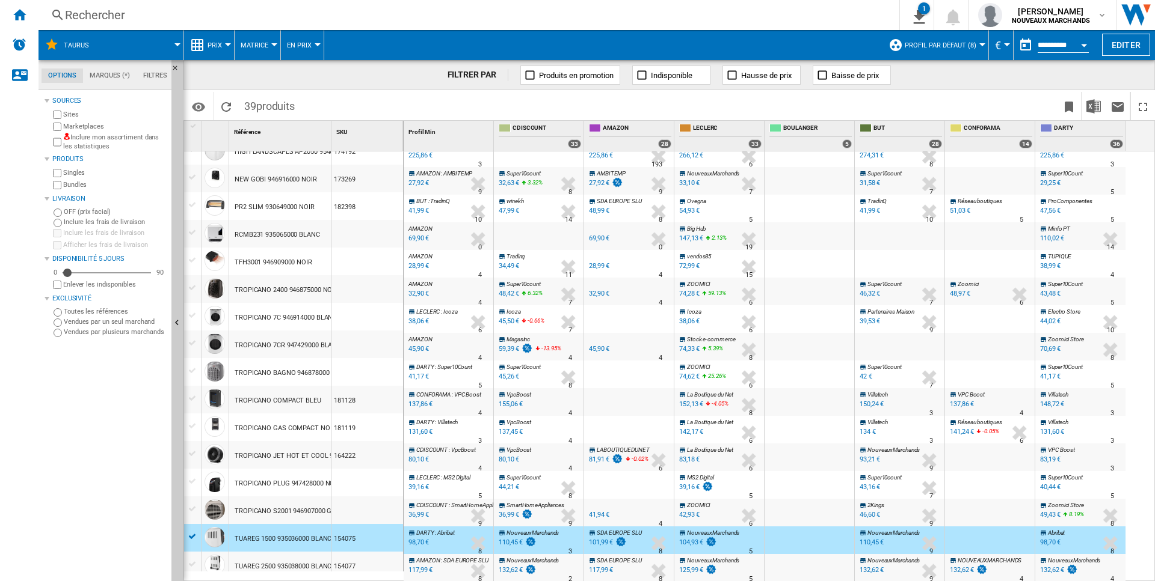
click at [439, 534] on span ": Abribat" at bounding box center [444, 533] width 19 height 7
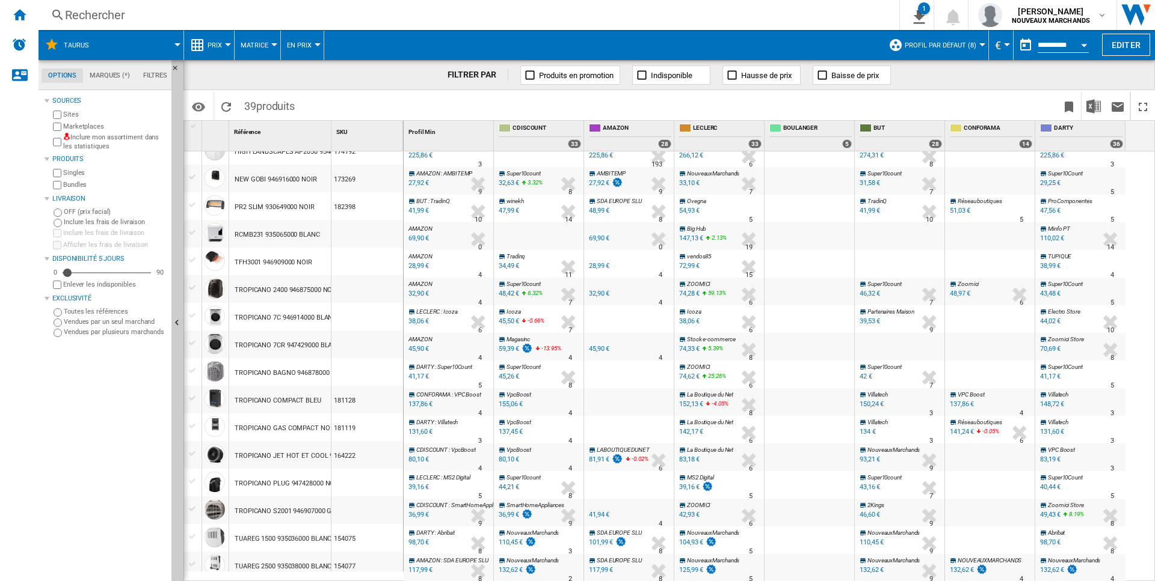
click at [419, 544] on div "98,70 €" at bounding box center [417, 543] width 22 height 12
